Goal: Information Seeking & Learning: Learn about a topic

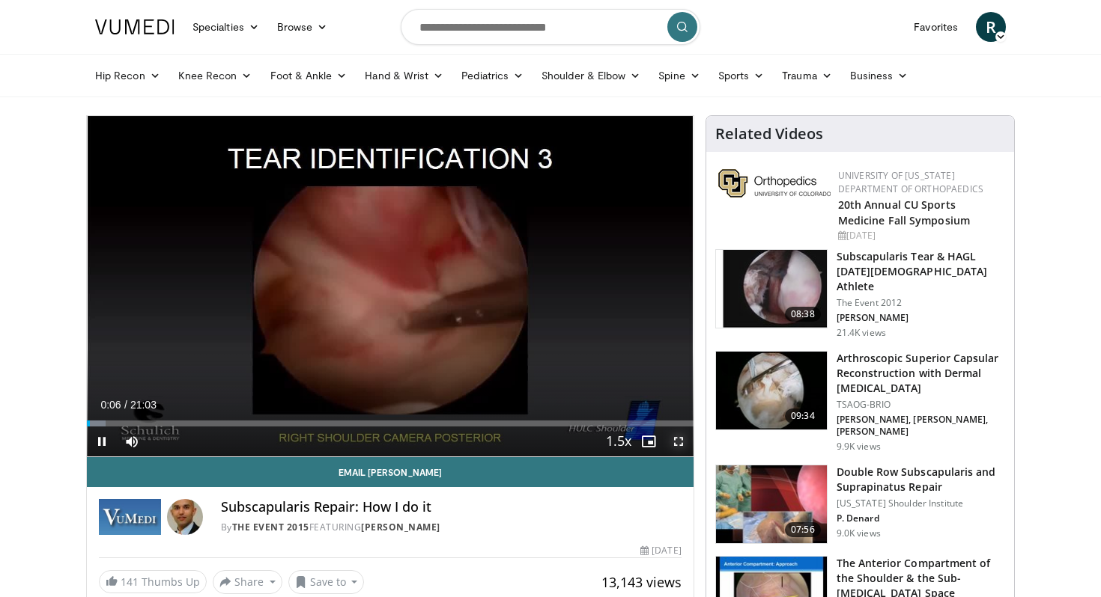
click at [684, 442] on span "Video Player" at bounding box center [678, 442] width 30 height 30
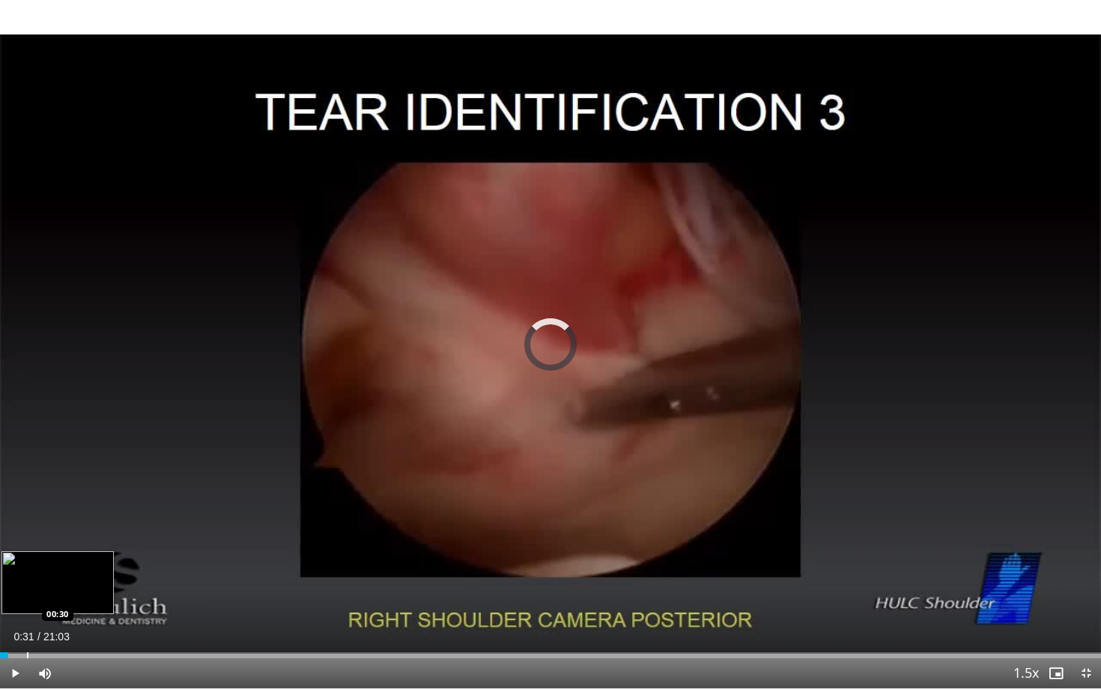
click at [27, 597] on div "Loaded : 0.00% 00:09 00:30" at bounding box center [550, 651] width 1101 height 14
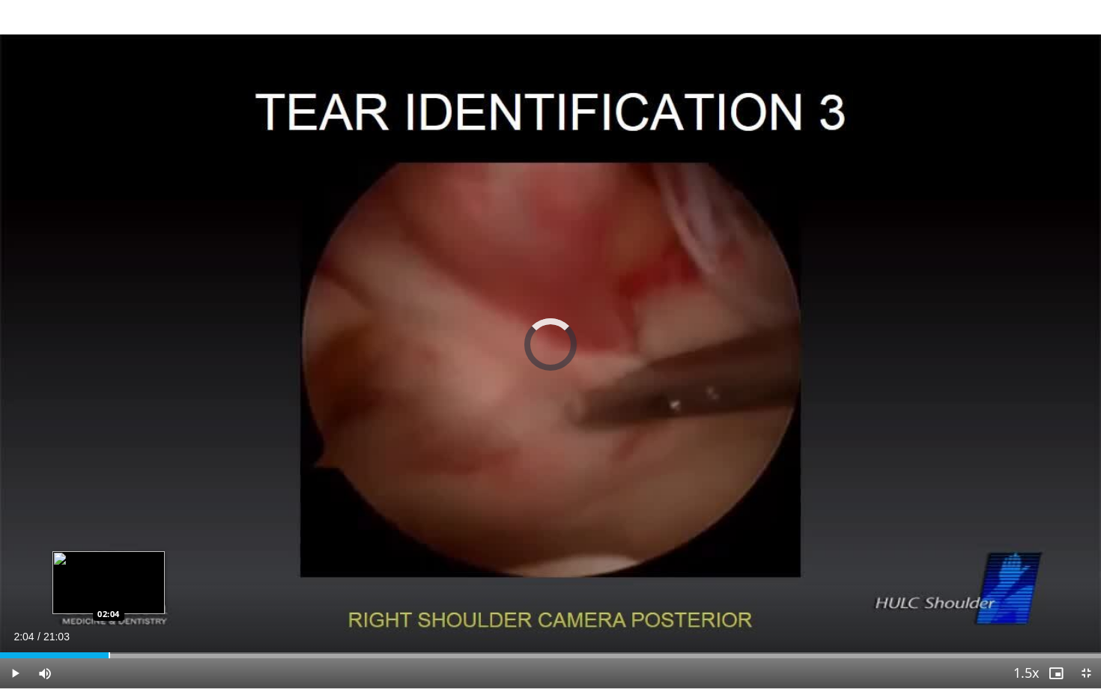
click at [109, 597] on div "Loaded : 4.70% 00:34 02:04" at bounding box center [550, 651] width 1101 height 14
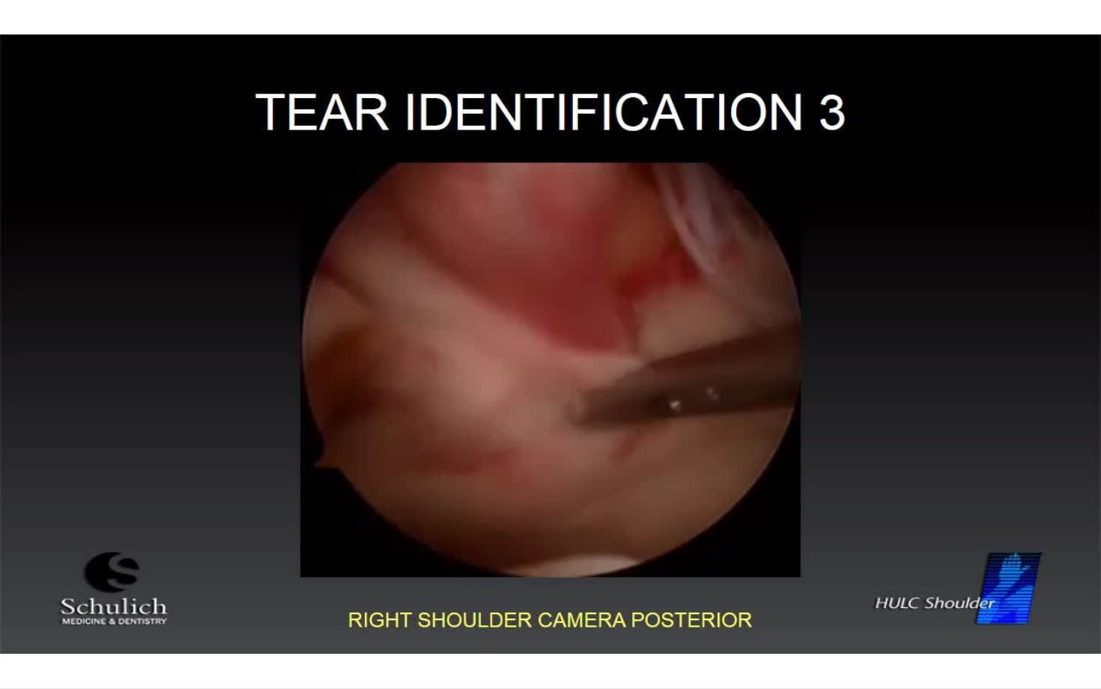
click at [136, 597] on video-js "**********" at bounding box center [550, 344] width 1101 height 689
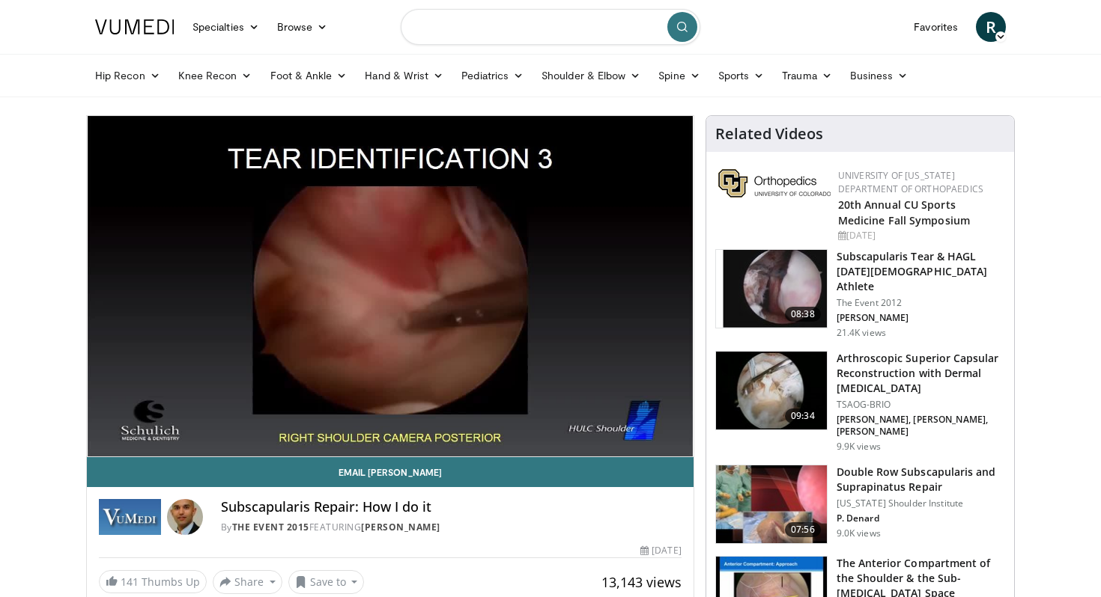
click at [456, 33] on input "Search topics, interventions" at bounding box center [550, 27] width 299 height 36
type input "**********"
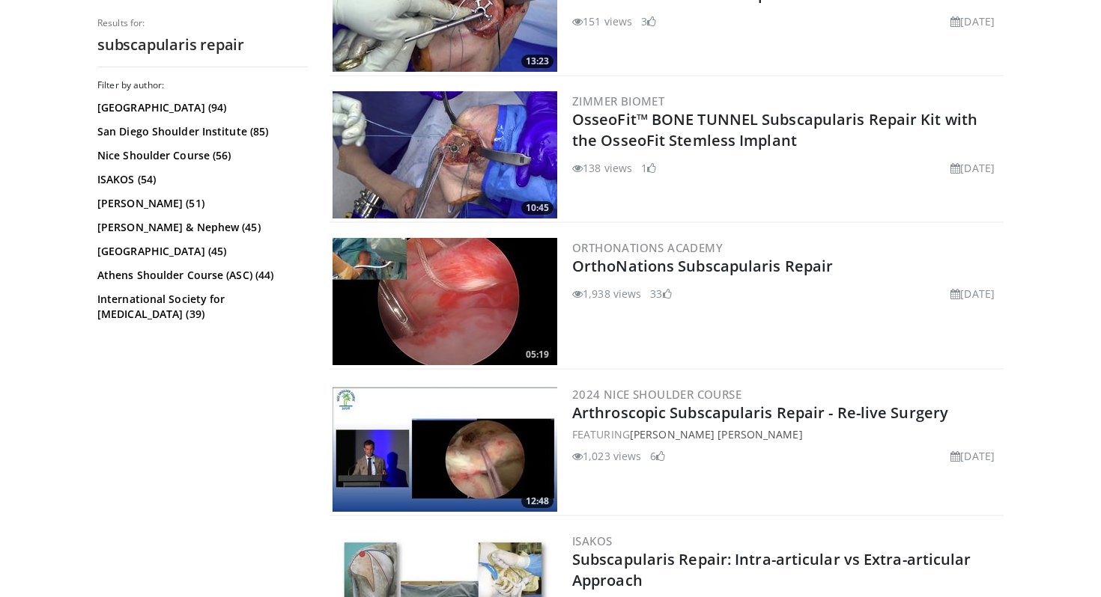
scroll to position [669, 0]
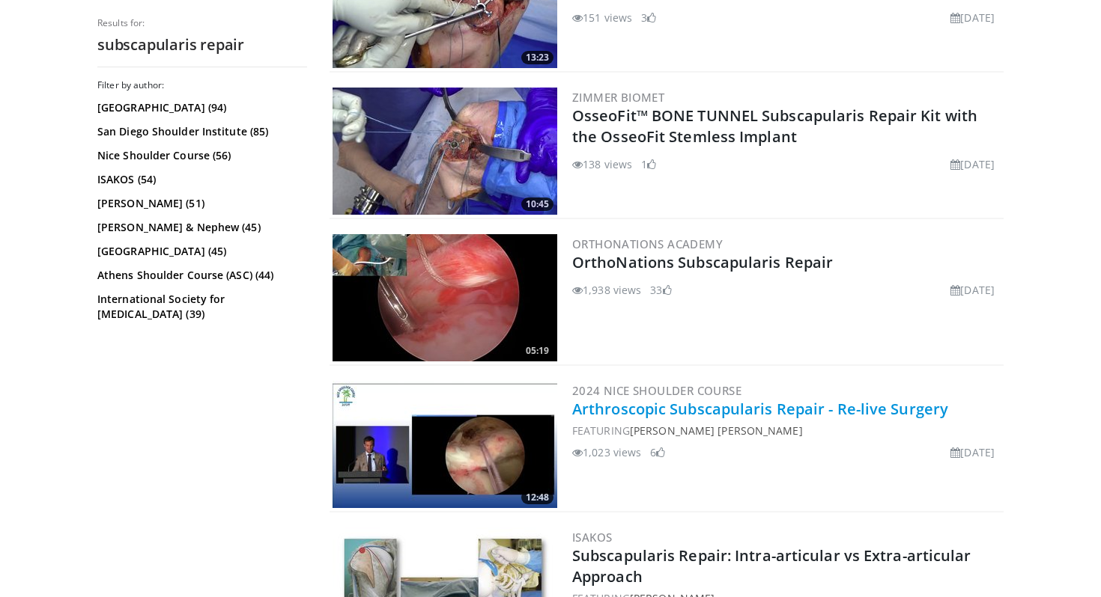
click at [701, 407] on link "Arthroscopic Subscapularis Repair - Re-live Surgery" at bounding box center [760, 409] width 376 height 20
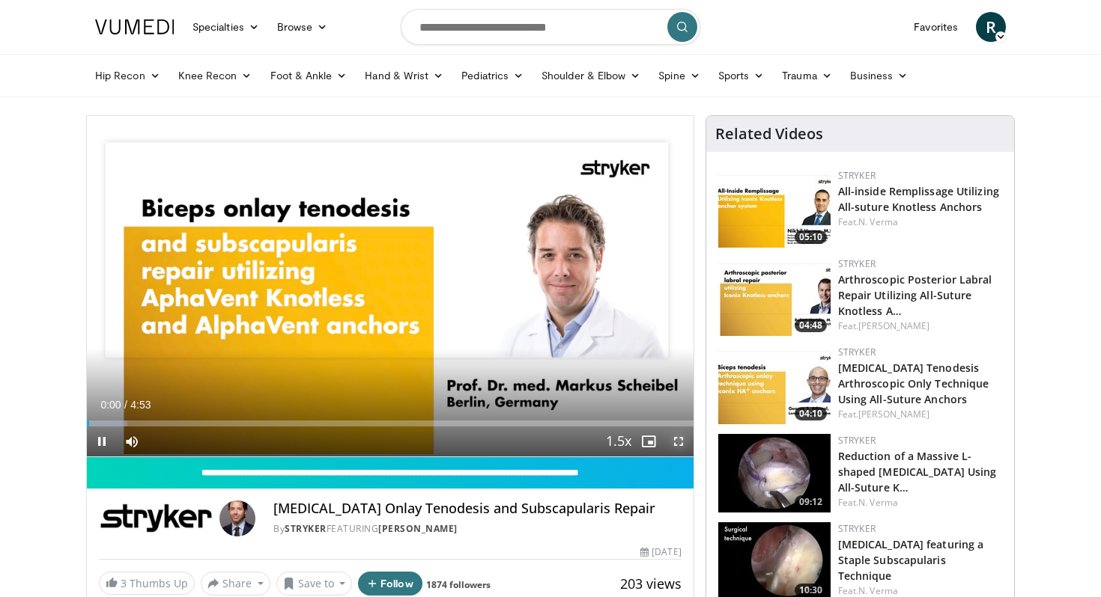
click at [682, 437] on span "Video Player" at bounding box center [678, 442] width 30 height 30
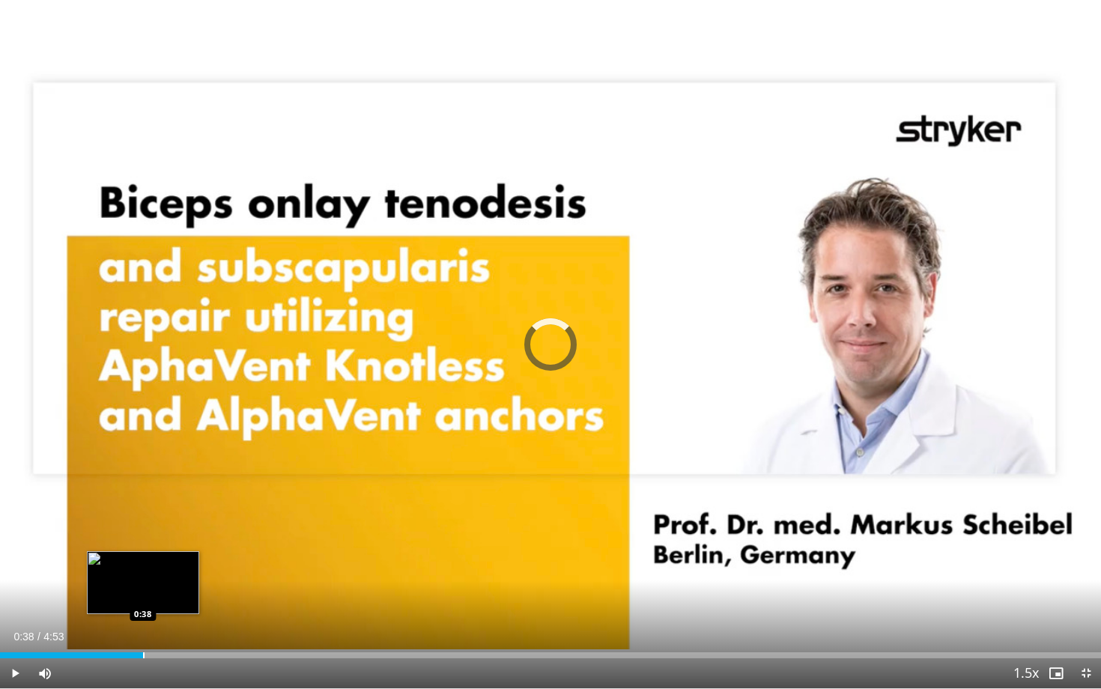
click at [143, 597] on div "Progress Bar" at bounding box center [143, 655] width 1 height 6
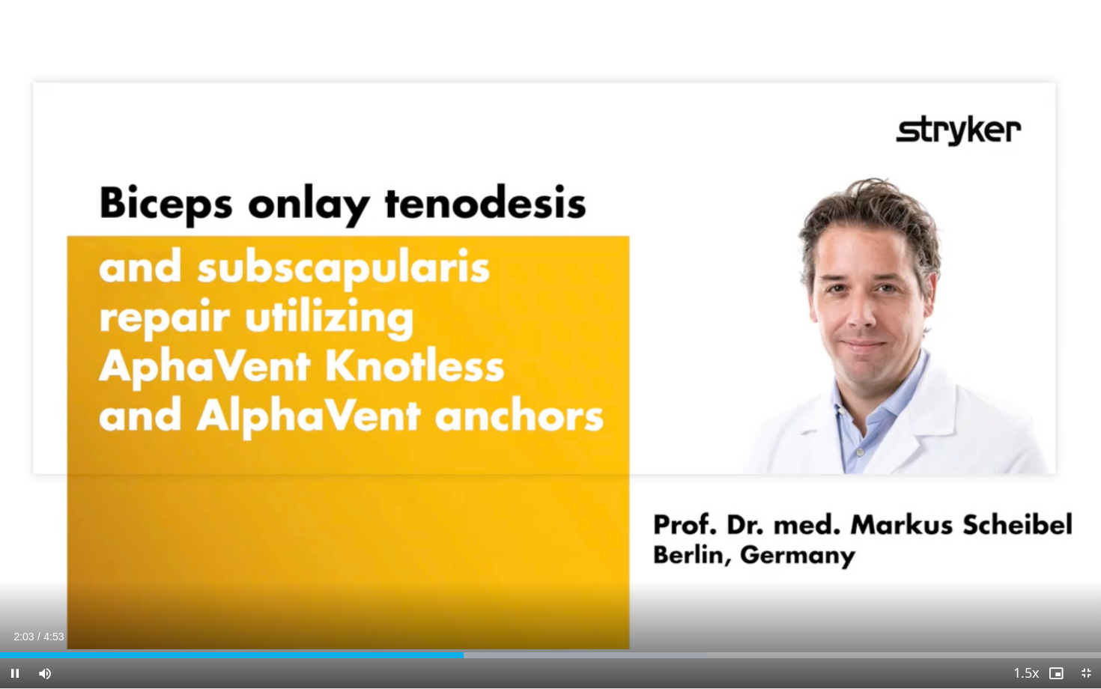
click at [496, 597] on div "Current Time 2:03 / Duration 4:53 Pause Skip Backward Skip Forward Mute Loaded …" at bounding box center [550, 673] width 1101 height 30
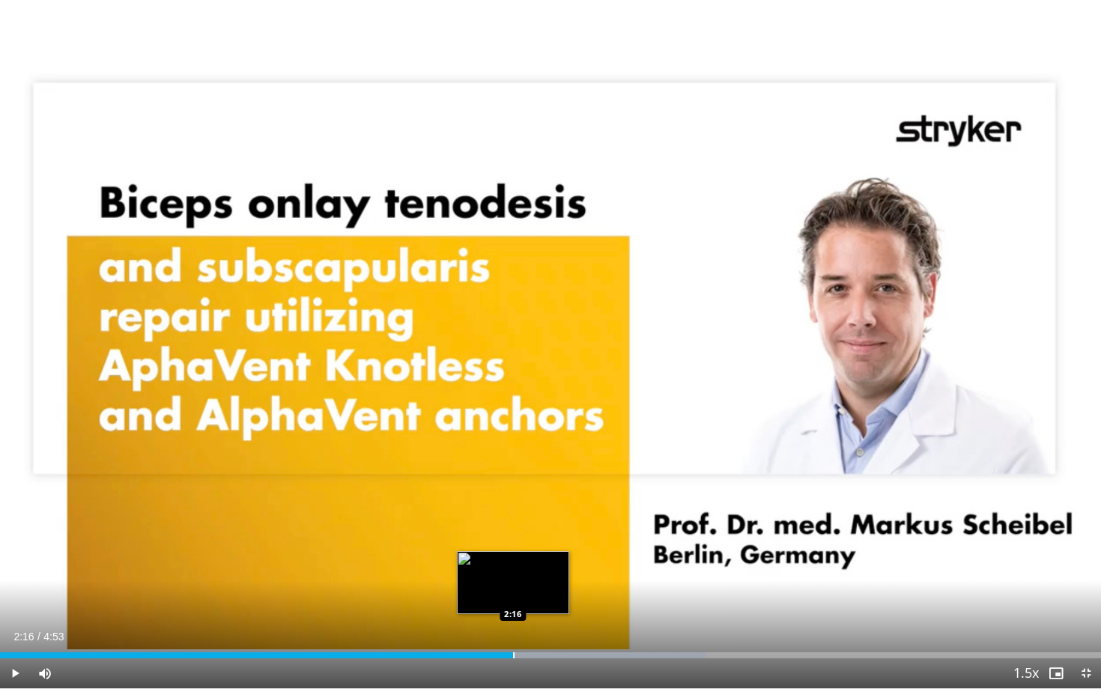
click at [513, 597] on div "Loaded : 64.18% 2:06 2:16" at bounding box center [550, 651] width 1101 height 14
click at [538, 597] on div "Progress Bar" at bounding box center [538, 655] width 1 height 6
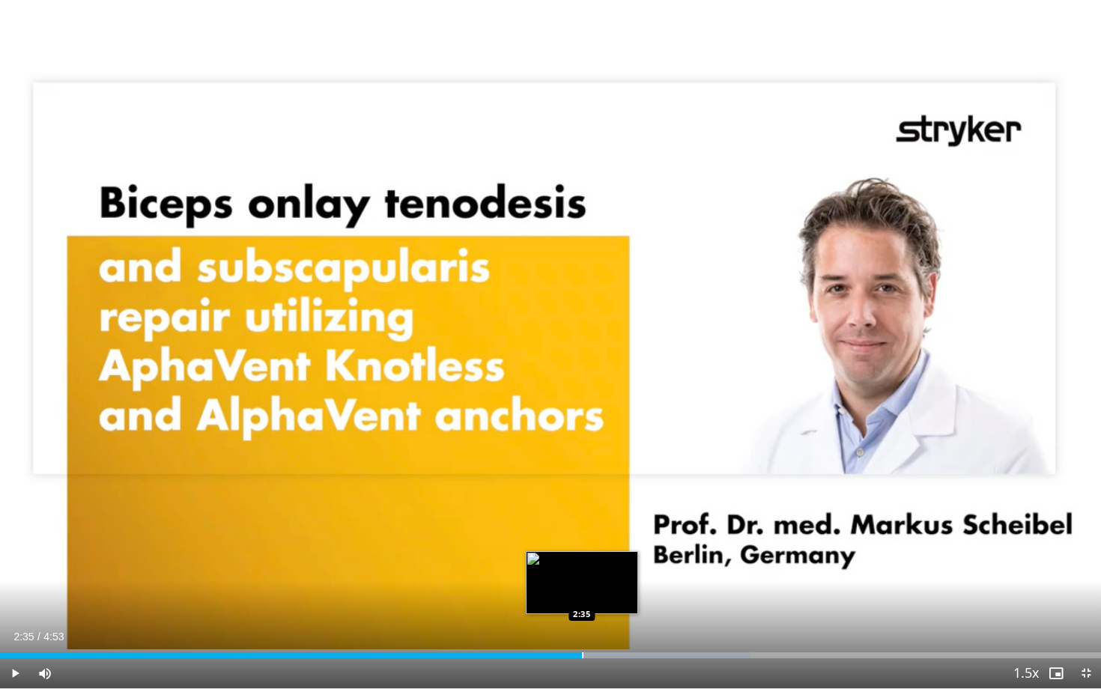
click at [582, 597] on div "Progress Bar" at bounding box center [582, 655] width 1 height 6
click at [616, 597] on div "Progress Bar" at bounding box center [616, 655] width 1 height 6
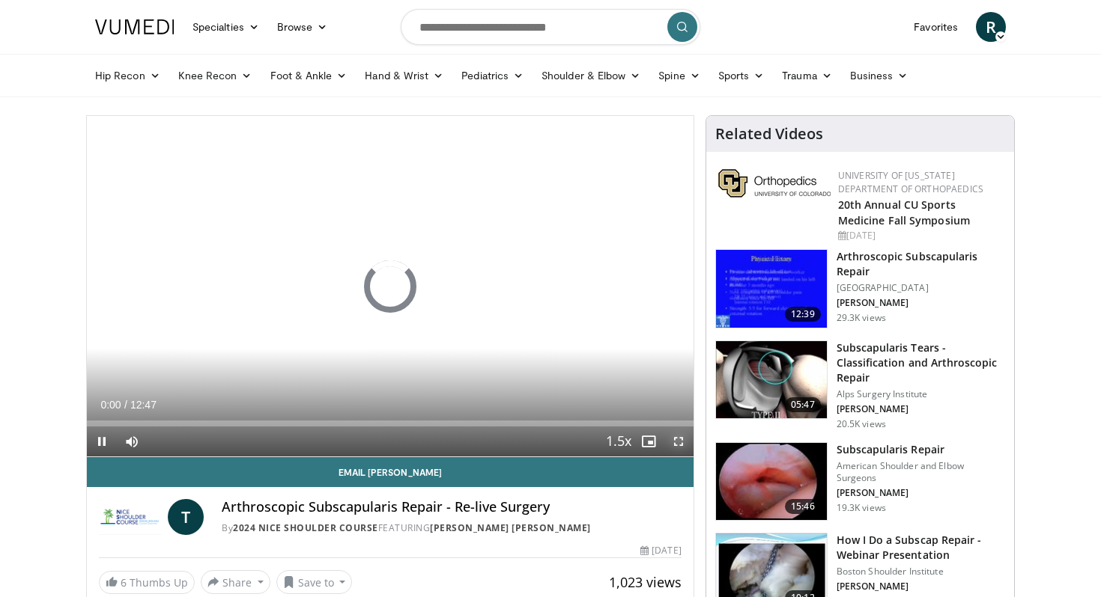
click at [686, 446] on span "Video Player" at bounding box center [678, 442] width 30 height 30
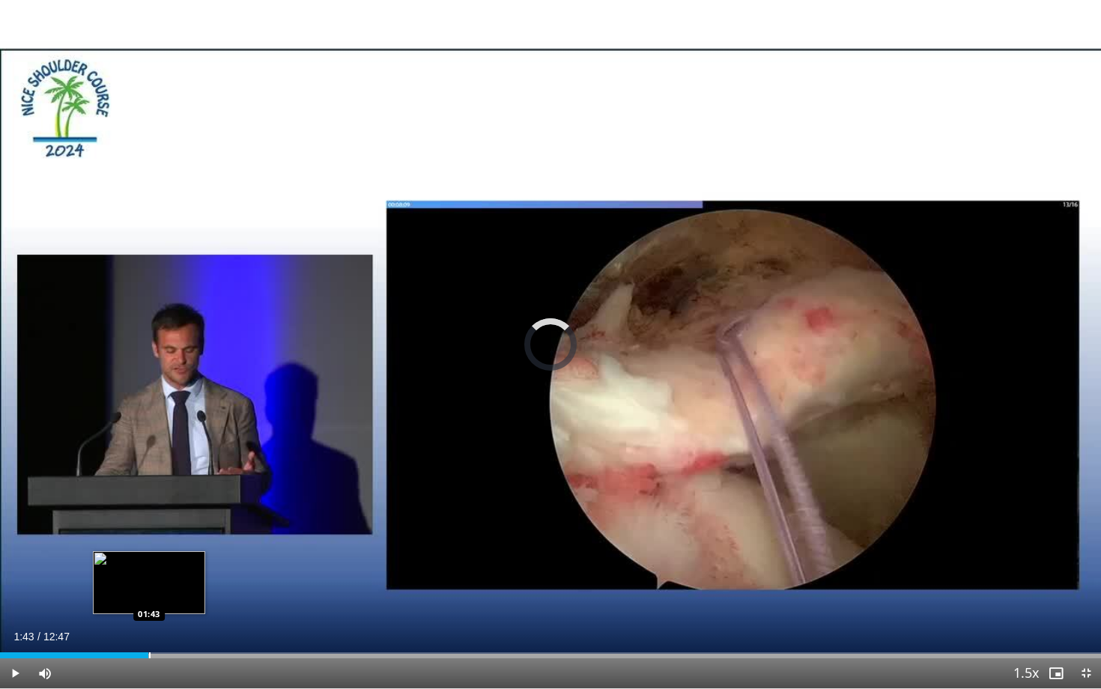
click at [148, 597] on div "Loaded : 0.00% 00:03 01:43" at bounding box center [550, 651] width 1101 height 14
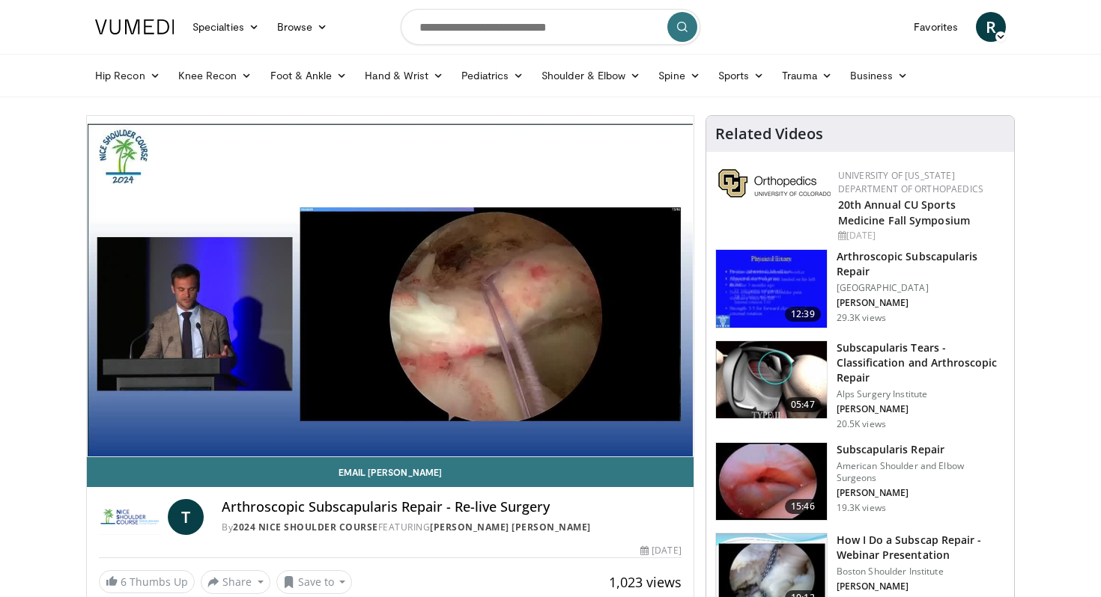
click at [894, 455] on h3 "Subscapularis Repair" at bounding box center [920, 449] width 168 height 15
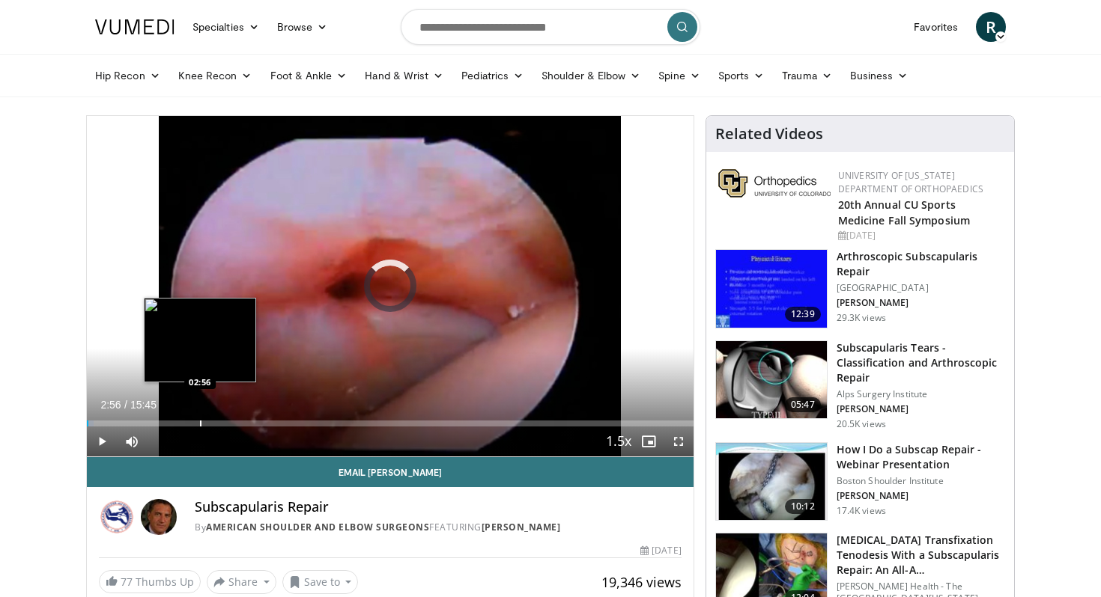
click at [200, 422] on div "Progress Bar" at bounding box center [200, 424] width 1 height 6
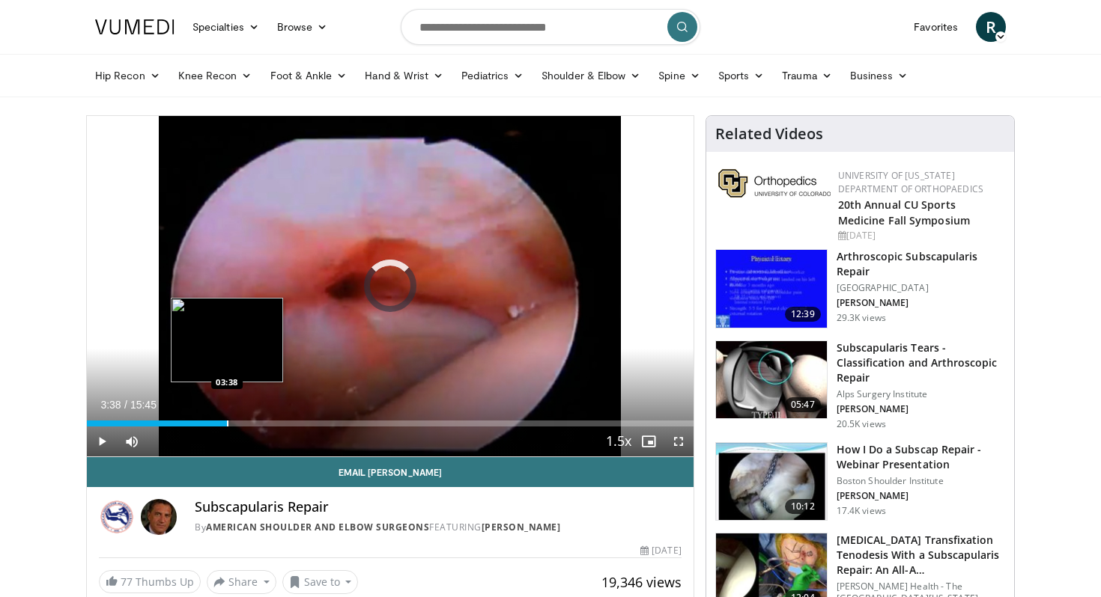
click at [226, 419] on div "Loaded : 0.00% 03:38 03:38" at bounding box center [390, 420] width 606 height 14
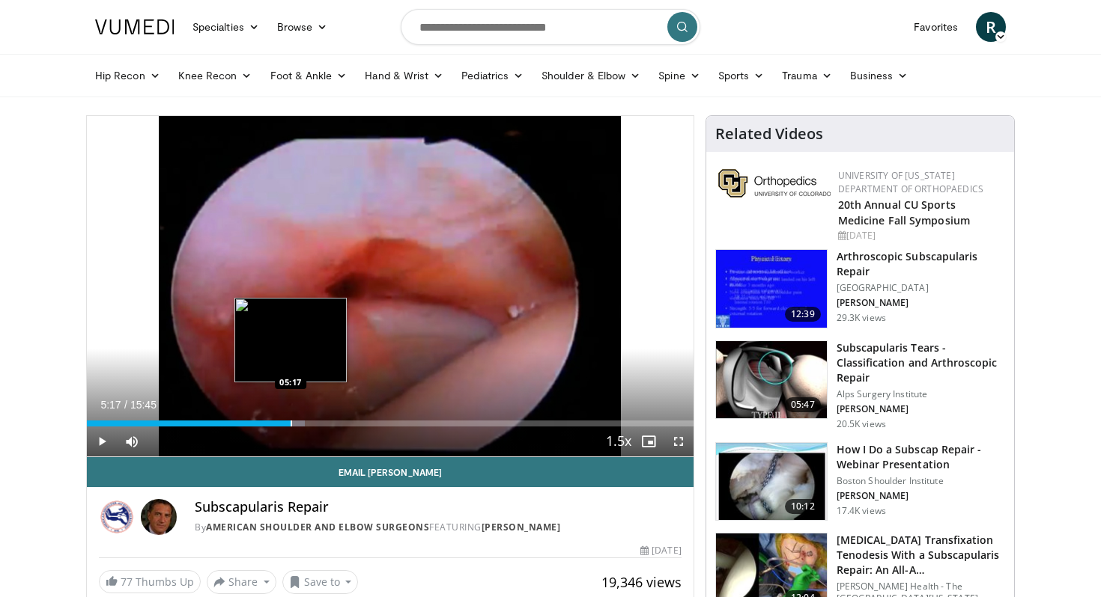
click at [290, 424] on div "Loaded : 35.89% 05:17 05:17" at bounding box center [390, 424] width 606 height 6
click at [302, 424] on div "Progress Bar" at bounding box center [302, 424] width 1 height 6
click at [314, 422] on div "Progress Bar" at bounding box center [314, 424] width 1 height 6
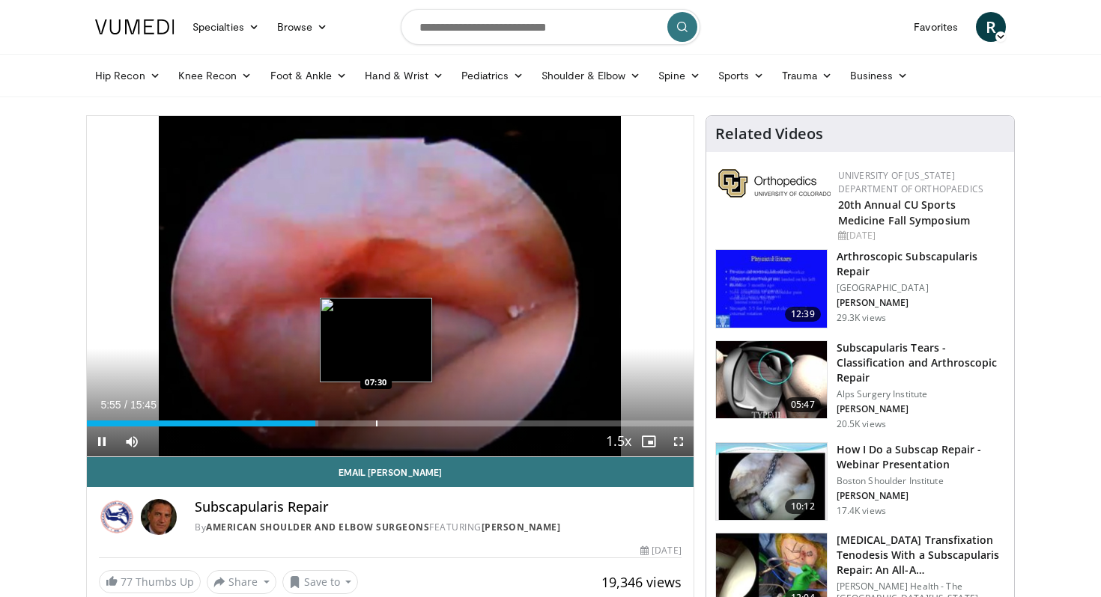
click at [376, 419] on div "Loaded : 38.11% 05:55 07:30" at bounding box center [390, 420] width 606 height 14
